Goal: Go to known website: Access a specific website the user already knows

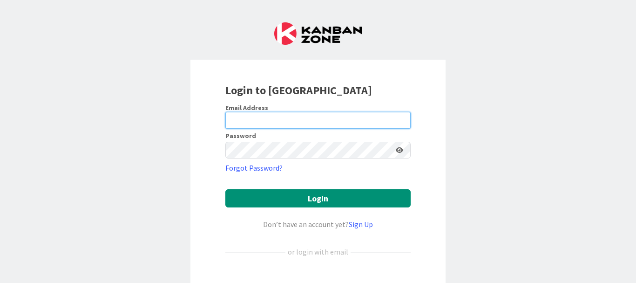
click at [314, 127] on input "email" at bounding box center [317, 120] width 185 height 17
type input "[EMAIL_ADDRESS][DOMAIN_NAME]"
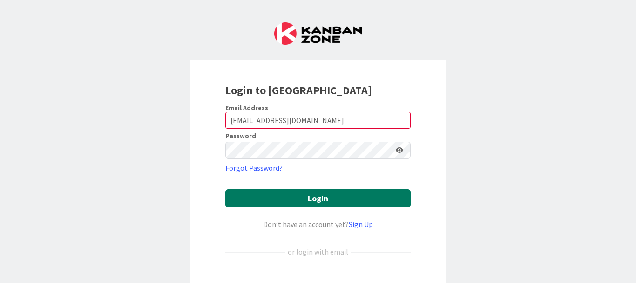
click at [344, 197] on button "Login" at bounding box center [317, 198] width 185 height 18
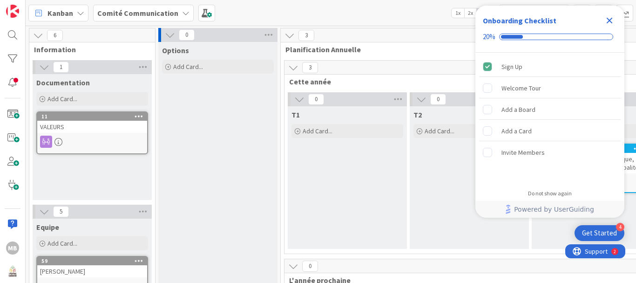
click at [153, 13] on b "Comité Communication" at bounding box center [137, 12] width 81 height 9
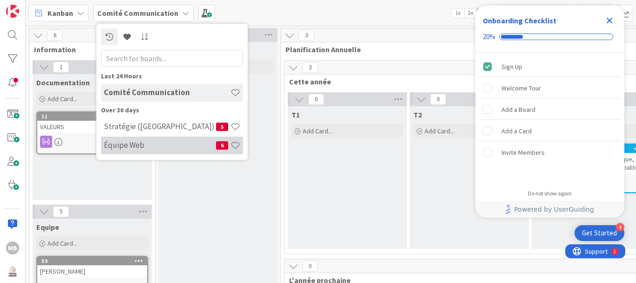
click at [136, 143] on h4 "Équipe Web" at bounding box center [160, 144] width 112 height 9
